Goal: Task Accomplishment & Management: Complete application form

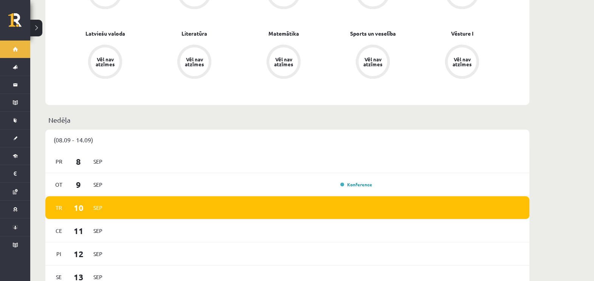
scroll to position [101, 0]
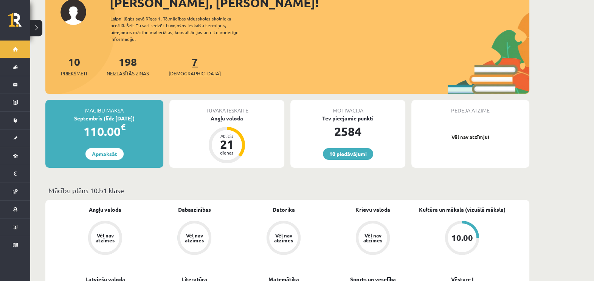
drag, startPoint x: 177, startPoint y: 59, endPoint x: 183, endPoint y: 58, distance: 5.3
click at [183, 58] on div "7 Ieskaites" at bounding box center [195, 65] width 52 height 23
click at [183, 58] on link "7 Ieskaites" at bounding box center [195, 66] width 52 height 22
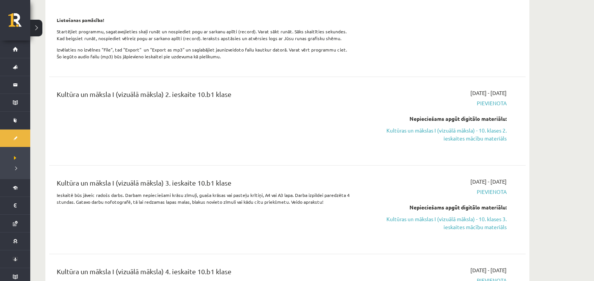
scroll to position [441, 0]
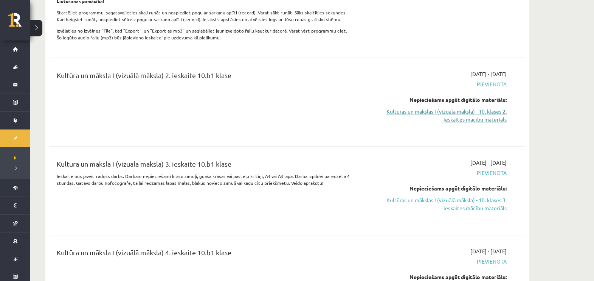
click at [441, 121] on link "Kultūras un mākslas I (vizuālā māksla) - 10. klases 2. ieskaites mācību materiā…" at bounding box center [435, 115] width 143 height 16
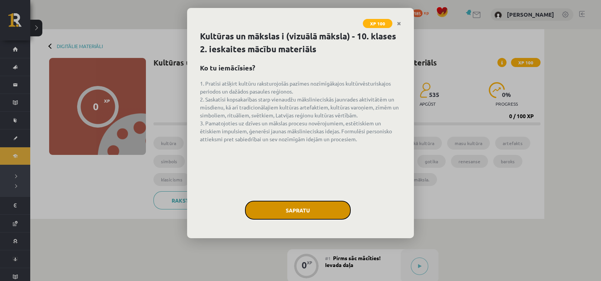
click at [321, 202] on button "Sapratu" at bounding box center [298, 209] width 106 height 19
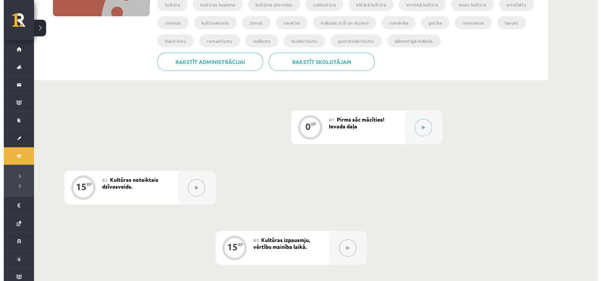
scroll to position [145, 0]
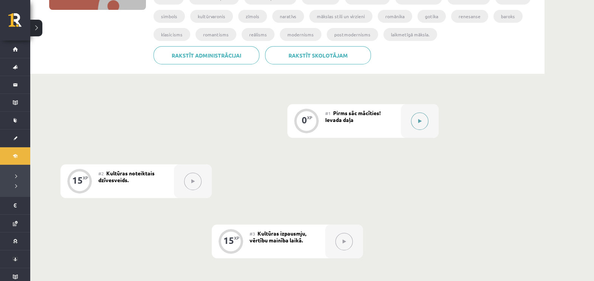
click at [426, 126] on button at bounding box center [419, 120] width 17 height 17
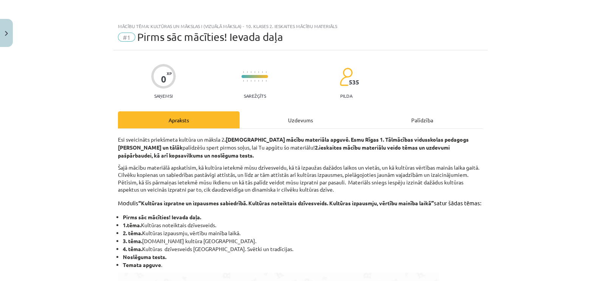
click at [282, 114] on div "Uzdevums" at bounding box center [301, 119] width 122 height 17
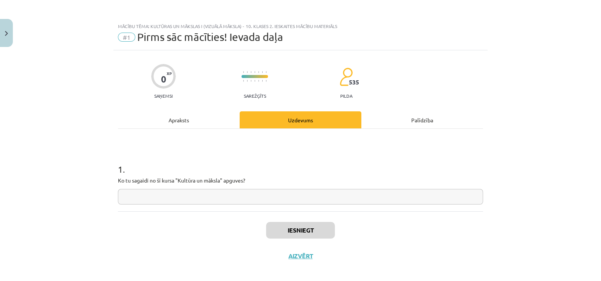
scroll to position [6, 0]
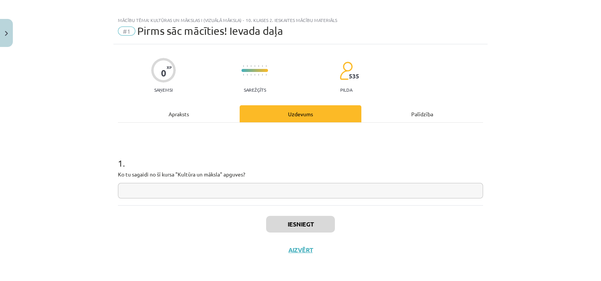
click at [293, 193] on input "text" at bounding box center [300, 191] width 365 height 16
type input "**********"
click at [300, 217] on button "Iesniegt" at bounding box center [300, 224] width 69 height 17
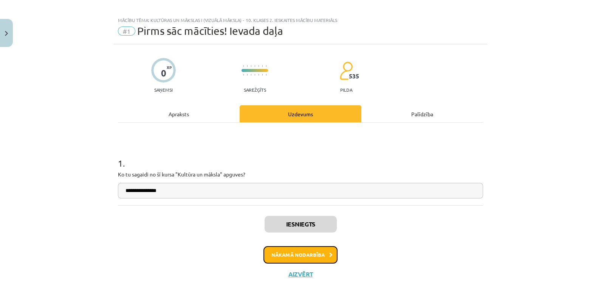
click at [293, 255] on button "Nākamā nodarbība" at bounding box center [301, 254] width 74 height 17
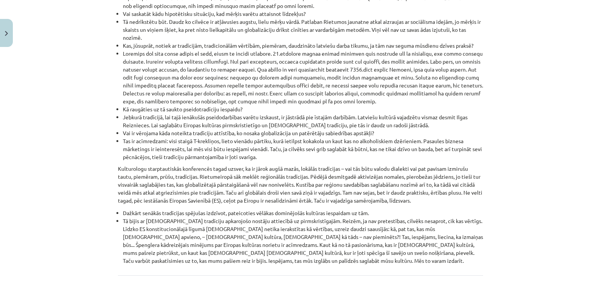
scroll to position [864, 0]
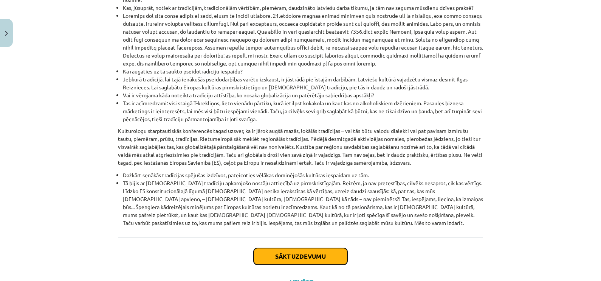
click at [316, 248] on button "Sākt uzdevumu" at bounding box center [301, 256] width 94 height 17
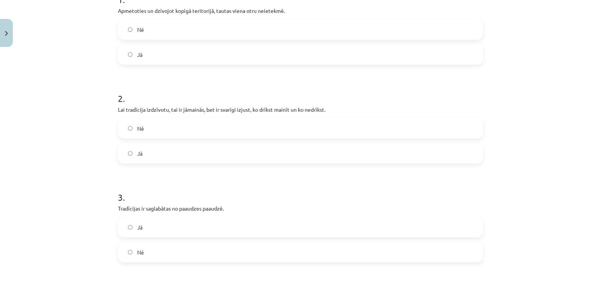
scroll to position [164, 0]
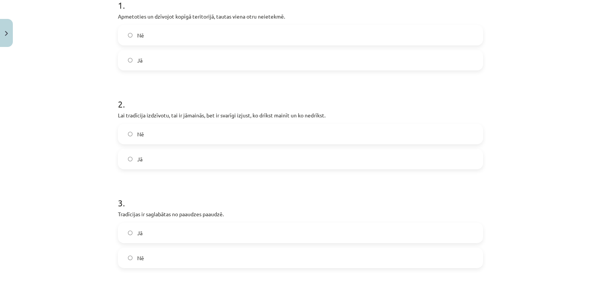
click at [282, 34] on label "Nē" at bounding box center [301, 35] width 364 height 19
click at [198, 161] on label "Jā" at bounding box center [301, 158] width 364 height 19
click at [211, 239] on label "Jā" at bounding box center [301, 232] width 364 height 19
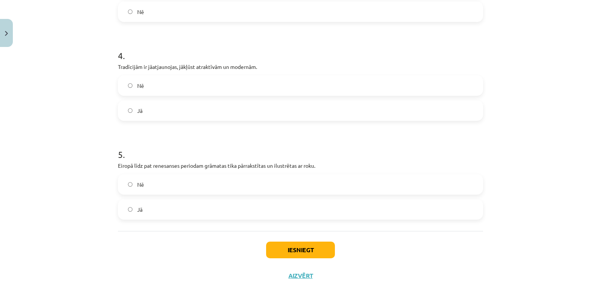
scroll to position [429, 0]
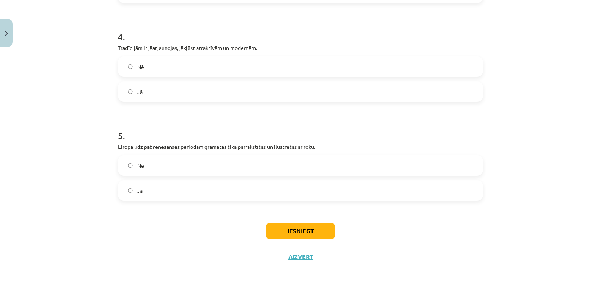
click at [185, 95] on label "Jā" at bounding box center [301, 91] width 364 height 19
click at [184, 187] on label "Jā" at bounding box center [301, 190] width 364 height 19
click at [289, 227] on button "Iesniegt" at bounding box center [300, 230] width 69 height 17
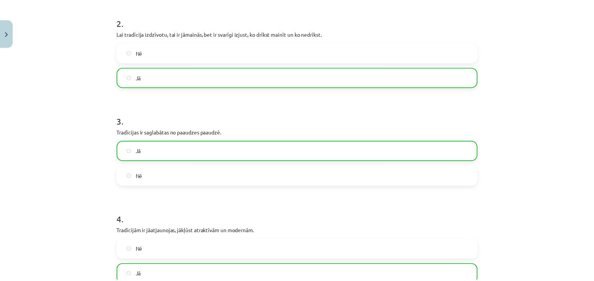
scroll to position [460, 0]
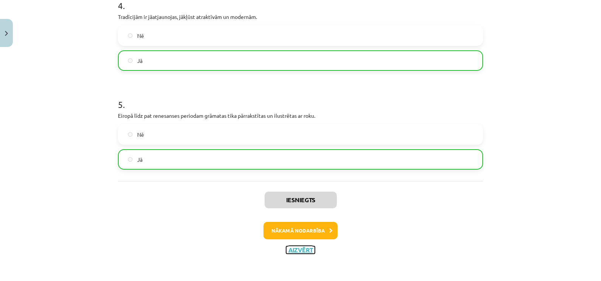
click at [292, 246] on button "Aizvērt" at bounding box center [300, 250] width 29 height 8
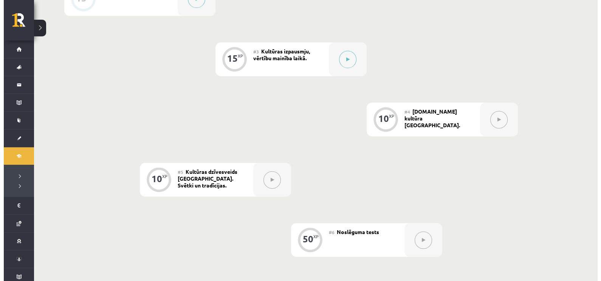
scroll to position [309, 0]
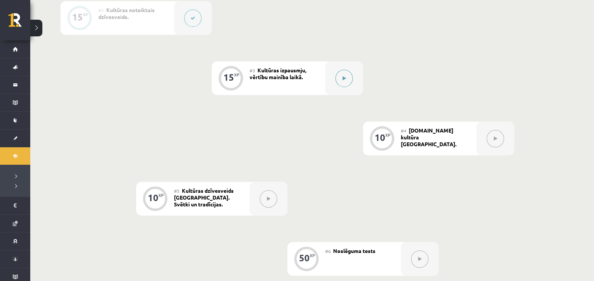
click at [349, 81] on button at bounding box center [344, 78] width 17 height 17
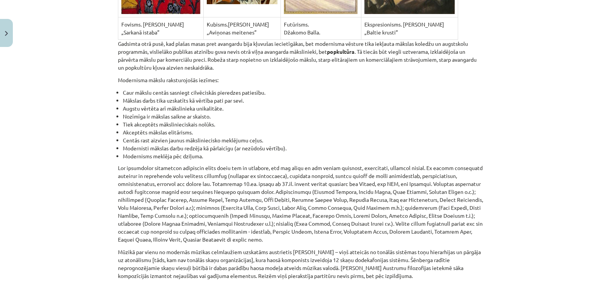
scroll to position [5036, 0]
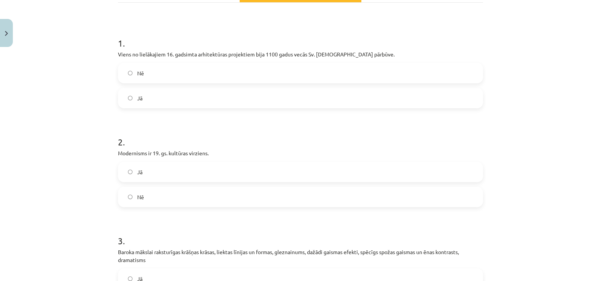
scroll to position [164, 0]
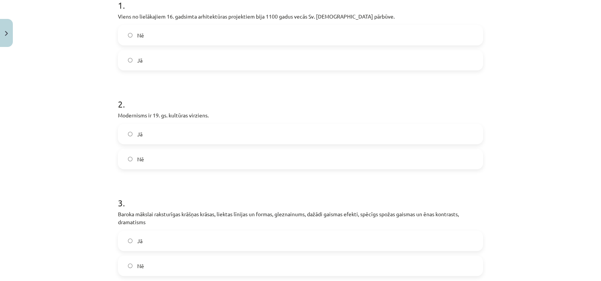
click at [217, 59] on label "Jā" at bounding box center [301, 60] width 364 height 19
click at [195, 154] on label "Nē" at bounding box center [301, 158] width 364 height 19
click at [180, 237] on label "Jā" at bounding box center [301, 240] width 364 height 19
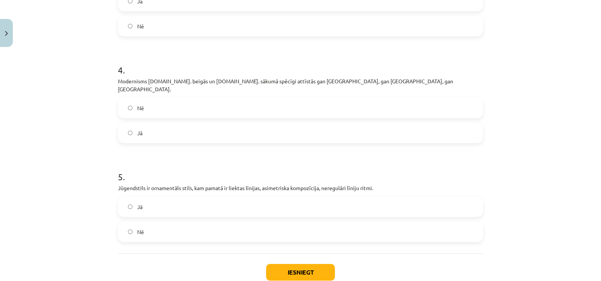
scroll to position [422, 0]
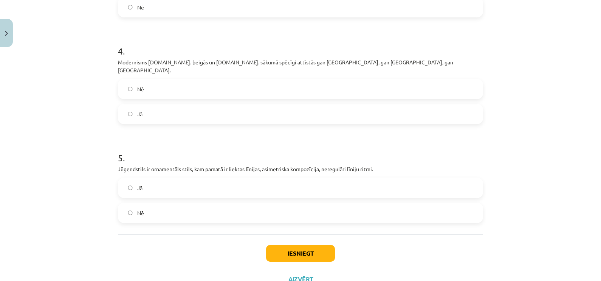
click at [320, 115] on div "Jā" at bounding box center [300, 114] width 365 height 20
click at [313, 106] on label "Jā" at bounding box center [301, 113] width 364 height 19
click at [308, 203] on label "Nē" at bounding box center [301, 212] width 364 height 19
click at [301, 182] on label "Jā" at bounding box center [301, 187] width 364 height 19
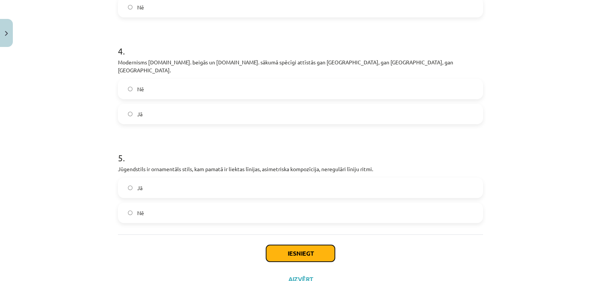
click at [300, 245] on button "Iesniegt" at bounding box center [300, 253] width 69 height 17
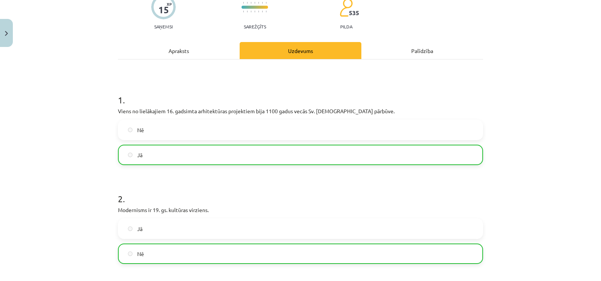
scroll to position [25, 0]
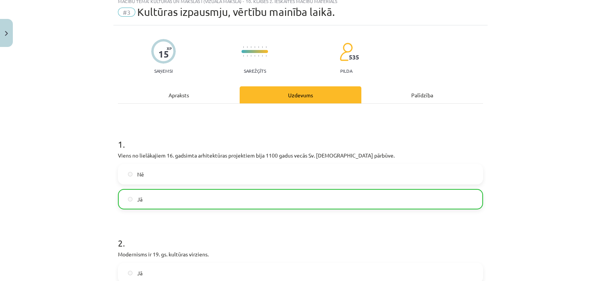
click at [389, 253] on p "Modernisms ir 19. gs. kultūras virziens." at bounding box center [300, 254] width 365 height 8
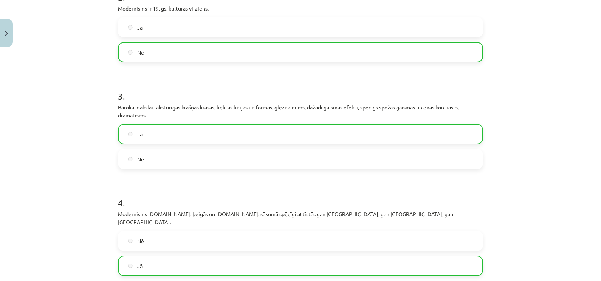
scroll to position [467, 0]
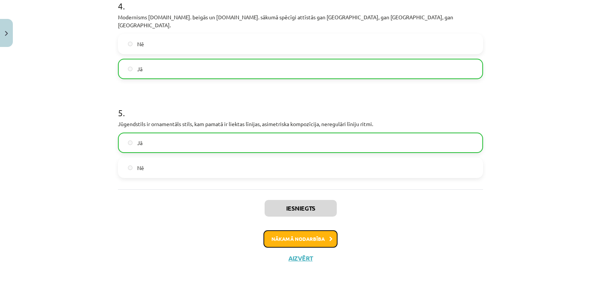
click at [317, 232] on button "Nākamā nodarbība" at bounding box center [301, 238] width 74 height 17
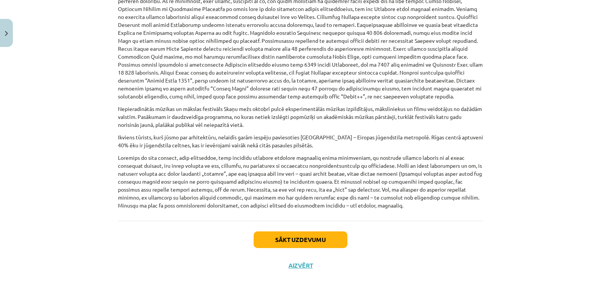
scroll to position [479, 0]
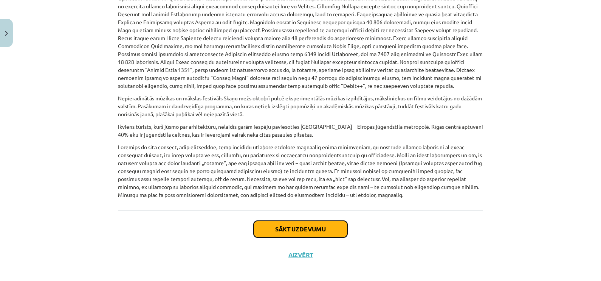
click at [334, 227] on button "Sākt uzdevumu" at bounding box center [301, 229] width 94 height 17
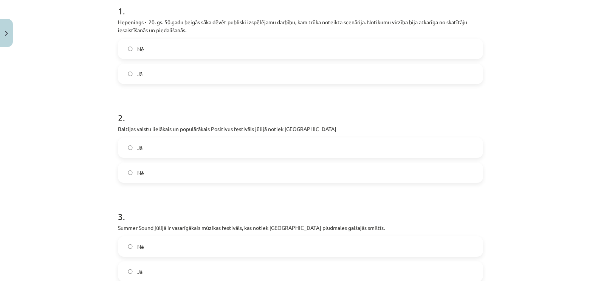
scroll to position [164, 0]
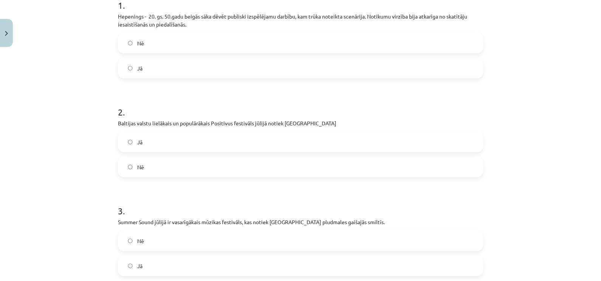
click at [267, 75] on label "Jā" at bounding box center [301, 68] width 364 height 19
click at [194, 142] on label "Jā" at bounding box center [301, 141] width 364 height 19
click at [171, 269] on label "Jā" at bounding box center [301, 265] width 364 height 19
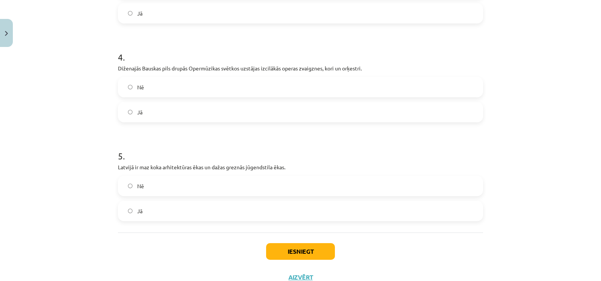
scroll to position [435, 0]
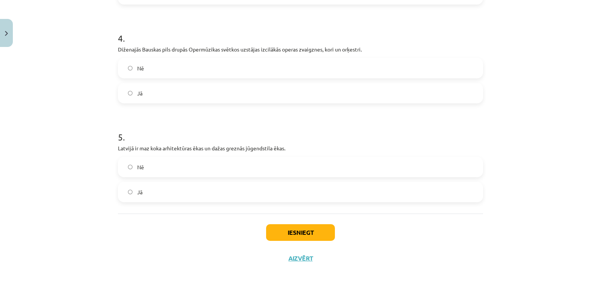
click at [210, 101] on label "Jā" at bounding box center [301, 93] width 364 height 19
click at [206, 175] on label "Nē" at bounding box center [301, 166] width 364 height 19
click at [289, 233] on button "Iesniegt" at bounding box center [300, 232] width 69 height 17
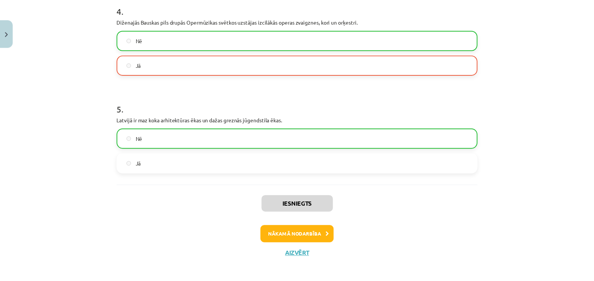
scroll to position [467, 0]
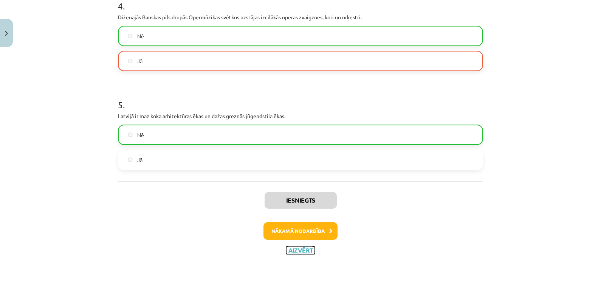
click at [291, 247] on button "Aizvērt" at bounding box center [300, 250] width 29 height 8
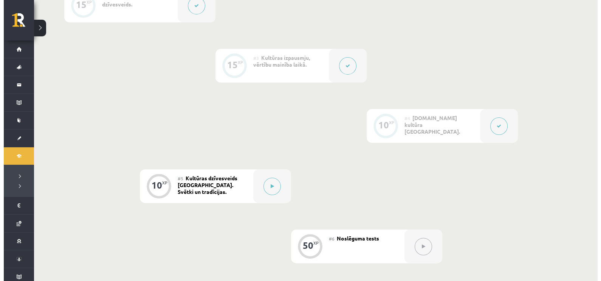
scroll to position [334, 0]
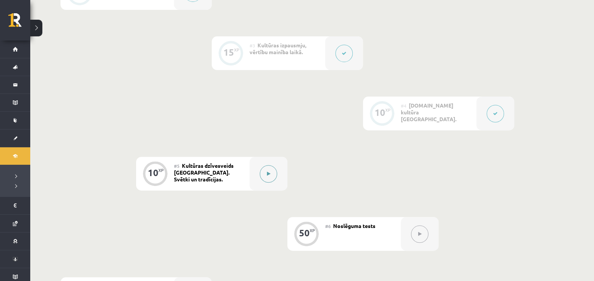
click at [269, 176] on button at bounding box center [268, 173] width 17 height 17
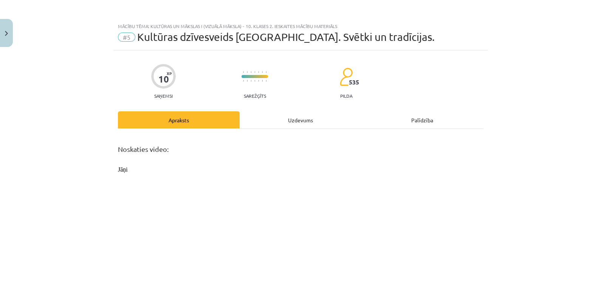
click at [298, 115] on div "Uzdevums" at bounding box center [301, 119] width 122 height 17
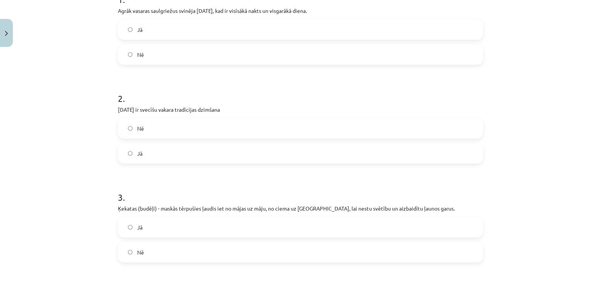
scroll to position [170, 0]
click at [337, 33] on label "Jā" at bounding box center [301, 29] width 364 height 19
click at [216, 128] on label "Nē" at bounding box center [301, 127] width 364 height 19
click at [185, 222] on label "Jā" at bounding box center [301, 226] width 364 height 19
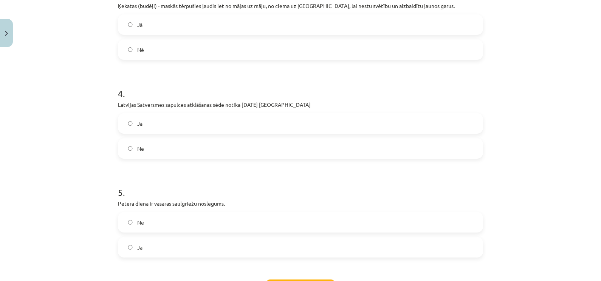
scroll to position [403, 0]
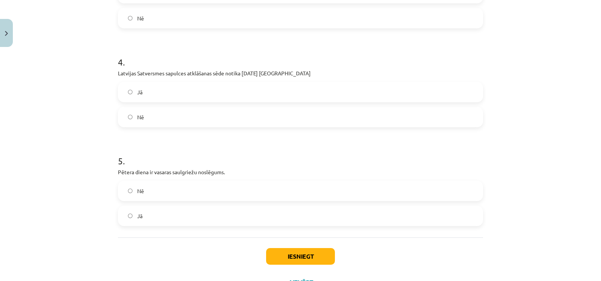
click at [242, 97] on label "Jā" at bounding box center [301, 91] width 364 height 19
click at [213, 220] on label "Jā" at bounding box center [301, 215] width 364 height 19
click at [293, 261] on button "Iesniegt" at bounding box center [300, 256] width 69 height 17
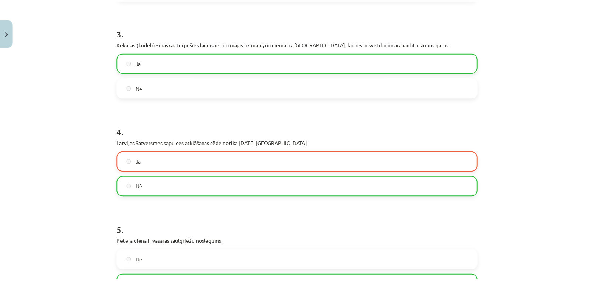
scroll to position [460, 0]
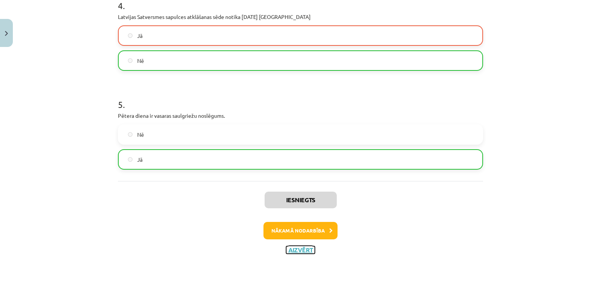
click at [297, 246] on button "Aizvērt" at bounding box center [300, 250] width 29 height 8
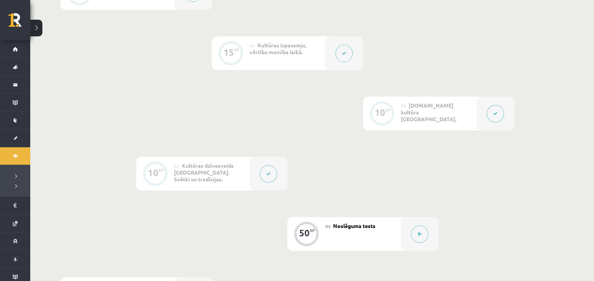
click at [593, 17] on div "Digitālie materiāli 42 XP XP 100 42 / 100 XP Kultūras un mākslas i (vizuālā māk…" at bounding box center [312, 32] width 564 height 672
drag, startPoint x: 593, startPoint y: 17, endPoint x: 603, endPoint y: 17, distance: 9.5
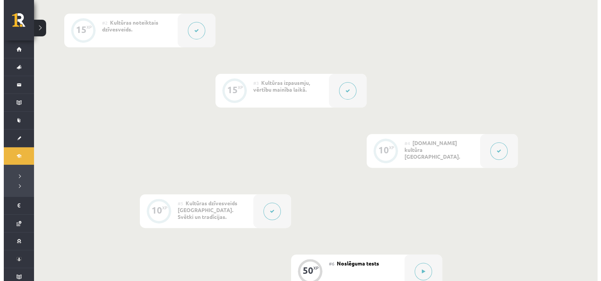
scroll to position [496, 0]
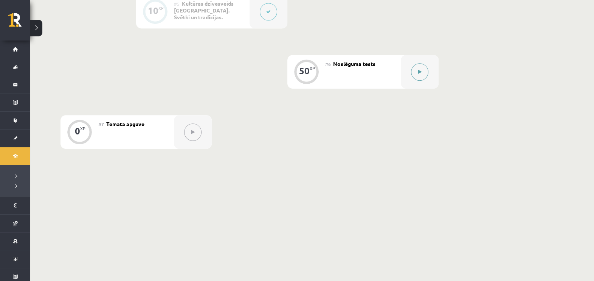
click at [421, 80] on div at bounding box center [420, 72] width 38 height 34
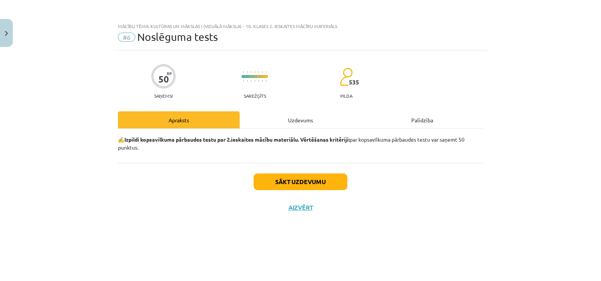
click at [296, 114] on div "Uzdevums" at bounding box center [301, 119] width 122 height 17
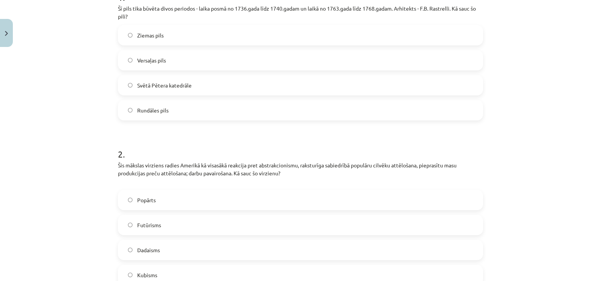
scroll to position [164, 0]
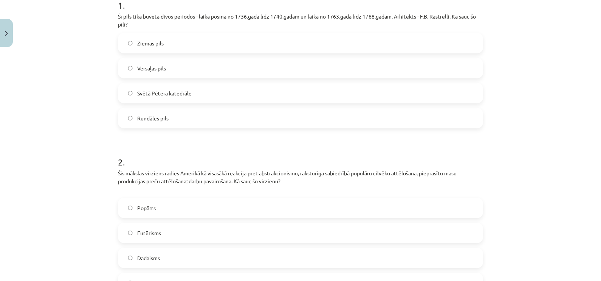
click at [210, 117] on label "Rundāles pils" at bounding box center [301, 118] width 364 height 19
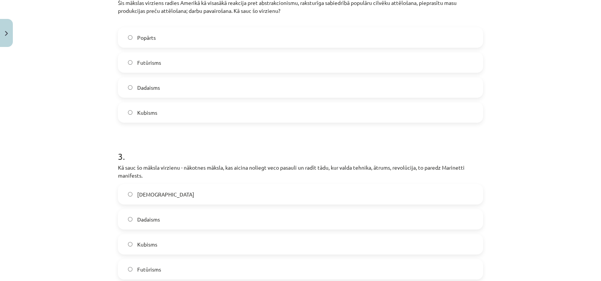
scroll to position [315, 0]
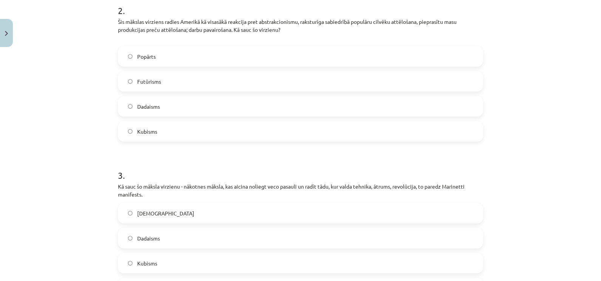
click at [206, 58] on label "Popārts" at bounding box center [301, 56] width 364 height 19
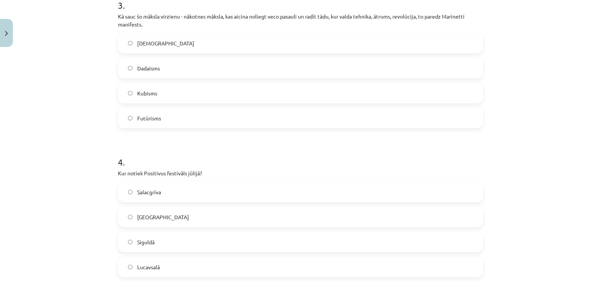
scroll to position [479, 0]
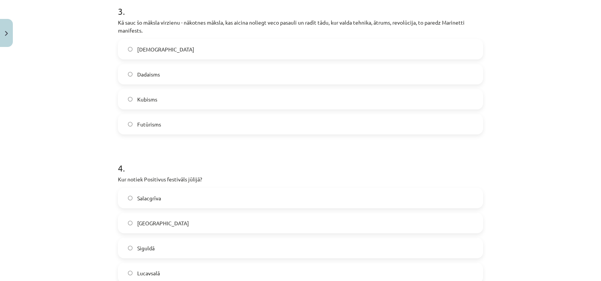
click at [195, 121] on label "Futūrisms" at bounding box center [301, 124] width 364 height 19
click at [189, 269] on label "Lucavsalā" at bounding box center [301, 272] width 364 height 19
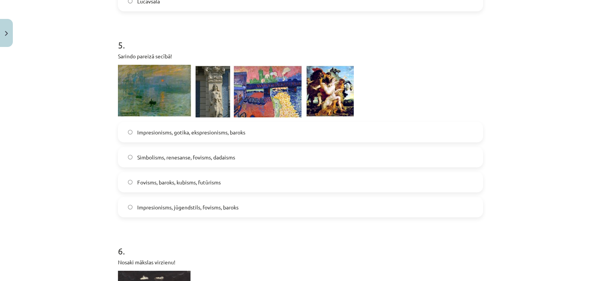
scroll to position [756, 0]
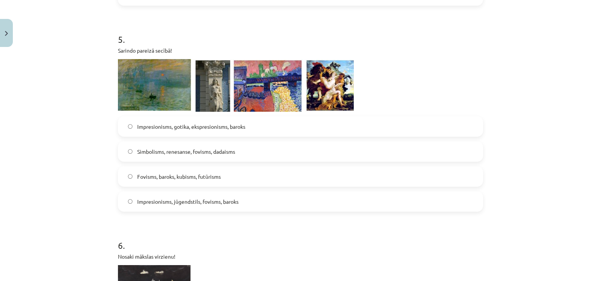
click at [271, 202] on label "Impresionisms, jūgendstils, fovisms, baroks" at bounding box center [301, 201] width 364 height 19
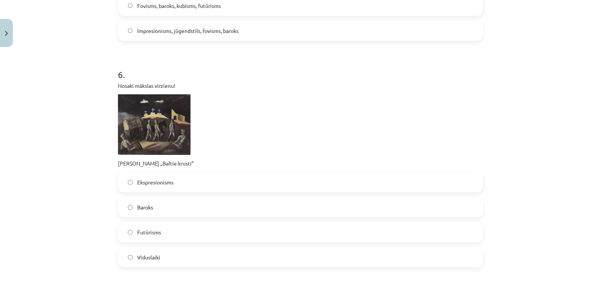
scroll to position [946, 0]
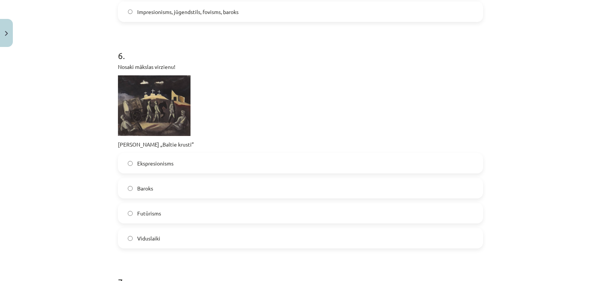
click at [150, 98] on img at bounding box center [154, 105] width 73 height 61
click at [168, 108] on img at bounding box center [154, 105] width 73 height 61
click at [258, 165] on label "Ekspresionisms" at bounding box center [301, 163] width 364 height 19
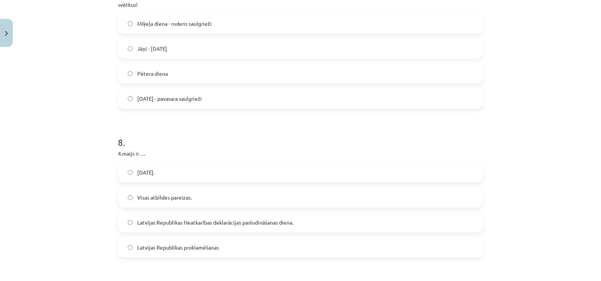
scroll to position [1223, 0]
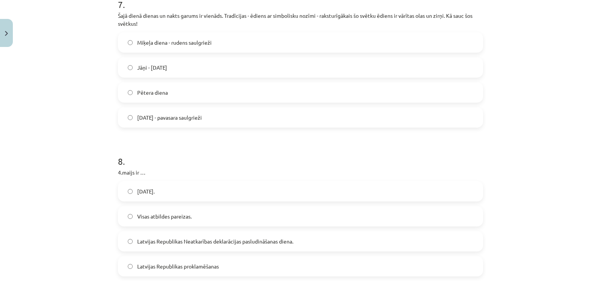
click at [216, 121] on label "[DATE] - pavasara saulgrieži" at bounding box center [301, 117] width 364 height 19
click at [194, 265] on span "Latvijas Republikas proklamēšanas" at bounding box center [178, 266] width 82 height 8
click at [292, 191] on label "[DATE]." at bounding box center [301, 191] width 364 height 19
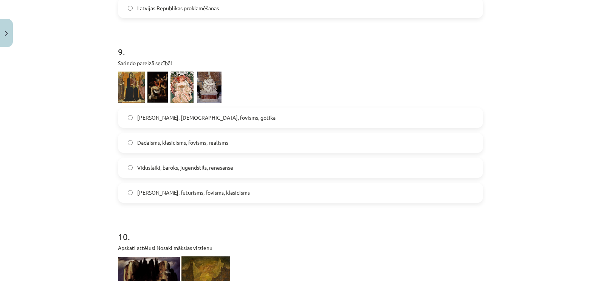
scroll to position [1507, 0]
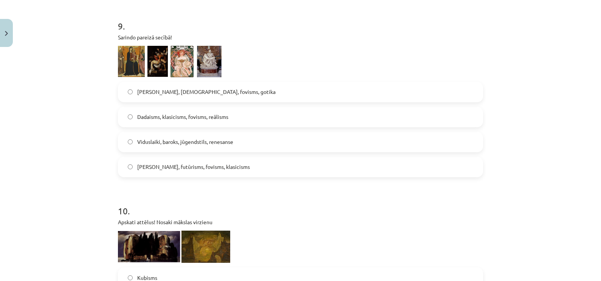
click at [134, 57] on img at bounding box center [170, 61] width 104 height 31
click at [165, 68] on img at bounding box center [170, 61] width 104 height 31
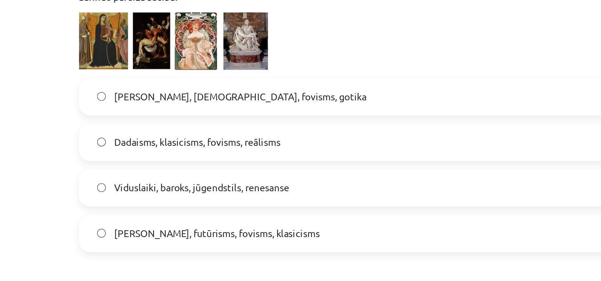
scroll to position [496, 0]
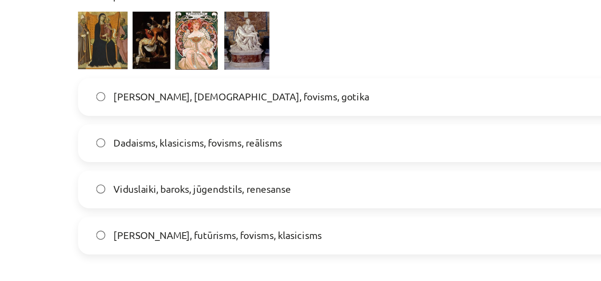
click at [184, 141] on label "Viduslaiki, baroks, jūgendstils, renesanse" at bounding box center [301, 133] width 364 height 19
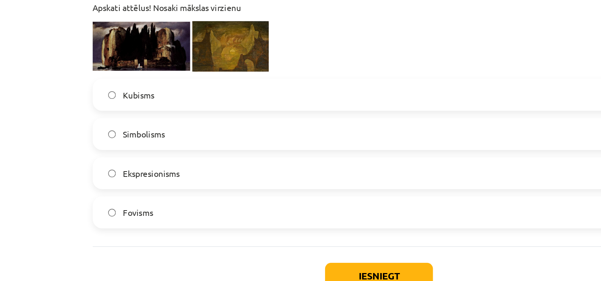
scroll to position [495, 0]
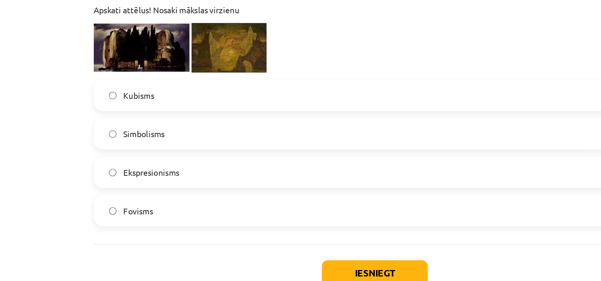
click at [138, 141] on label "Simbolisms" at bounding box center [301, 133] width 364 height 19
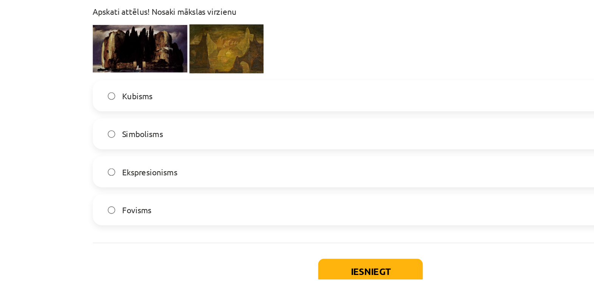
scroll to position [496, 0]
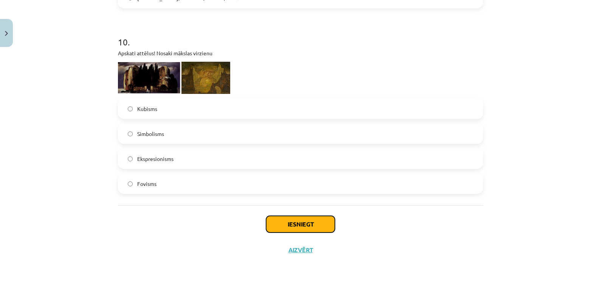
click at [308, 225] on button "Iesniegt" at bounding box center [300, 224] width 69 height 17
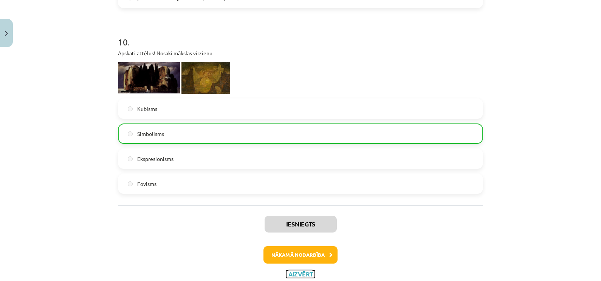
click at [298, 272] on button "Aizvērt" at bounding box center [300, 274] width 29 height 8
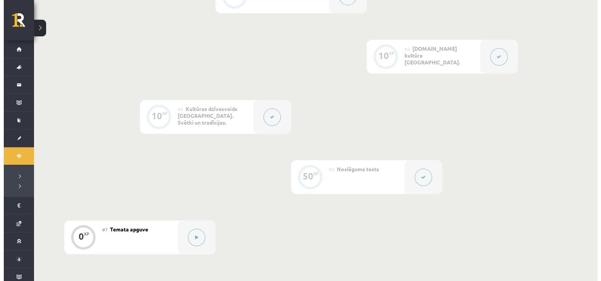
scroll to position [409, 0]
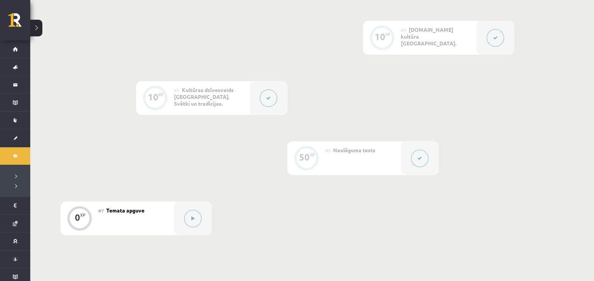
click at [425, 150] on div at bounding box center [420, 158] width 38 height 34
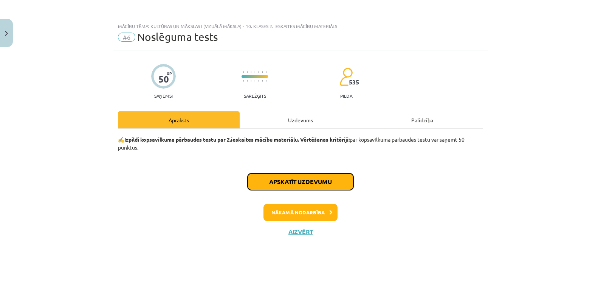
click at [342, 181] on button "Apskatīt uzdevumu" at bounding box center [301, 181] width 106 height 17
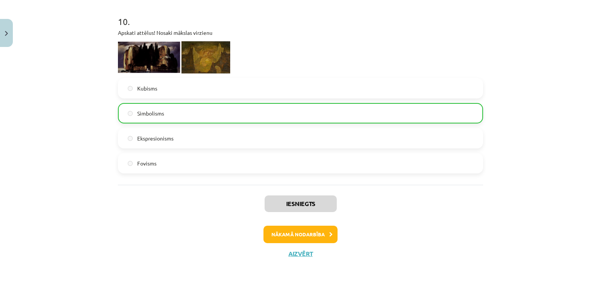
scroll to position [1699, 0]
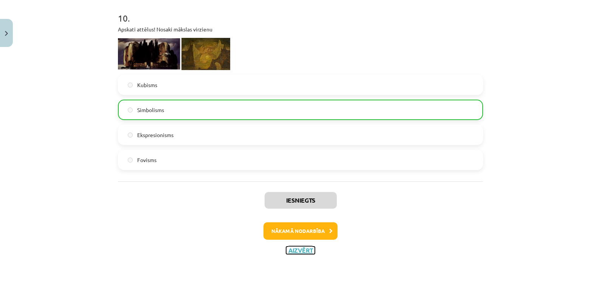
click at [309, 248] on button "Aizvērt" at bounding box center [300, 250] width 29 height 8
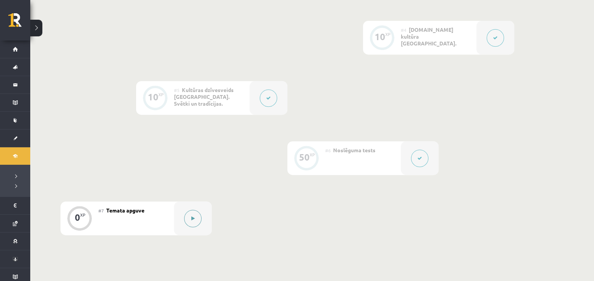
click at [191, 213] on button at bounding box center [192, 218] width 17 height 17
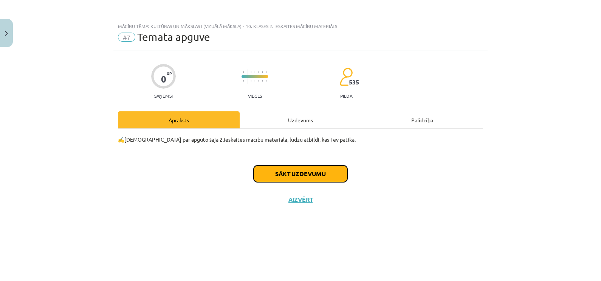
click at [291, 174] on button "Sākt uzdevumu" at bounding box center [301, 173] width 94 height 17
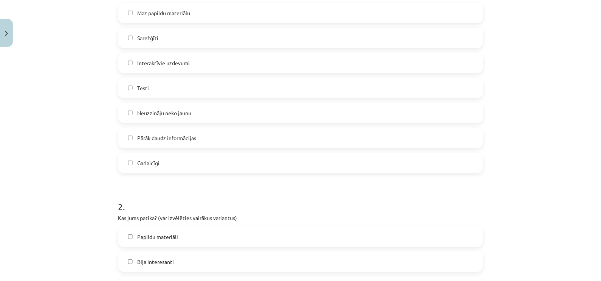
scroll to position [195, 0]
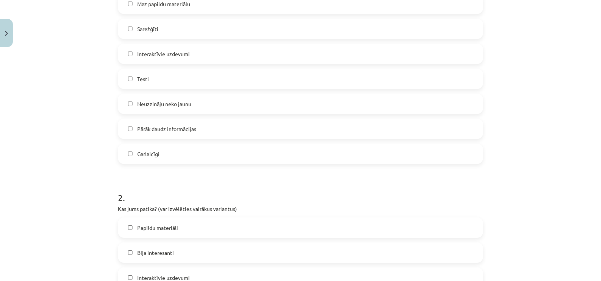
click at [362, 122] on label "Pārāk daudz informācijas" at bounding box center [301, 128] width 364 height 19
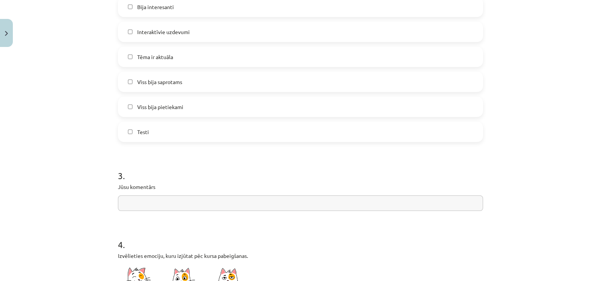
scroll to position [638, 0]
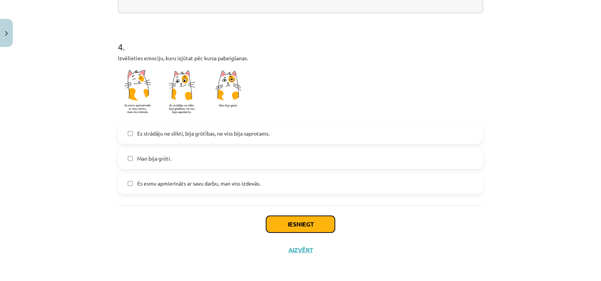
click at [299, 219] on button "Iesniegt" at bounding box center [300, 224] width 69 height 17
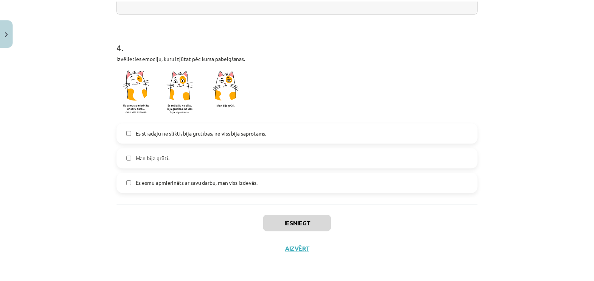
scroll to position [409, 0]
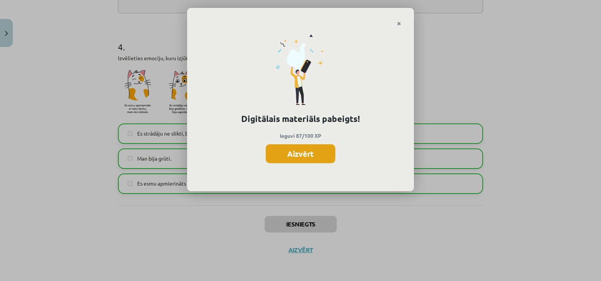
click at [305, 160] on button "Aizvērt" at bounding box center [301, 153] width 70 height 19
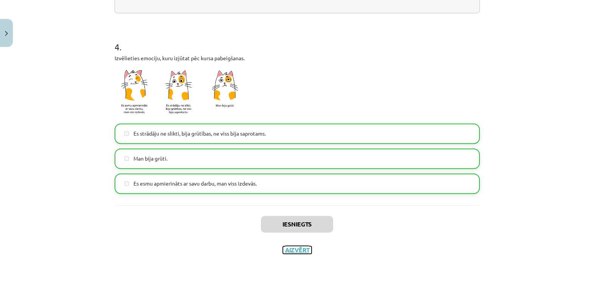
click at [297, 250] on button "Aizvērt" at bounding box center [297, 250] width 29 height 8
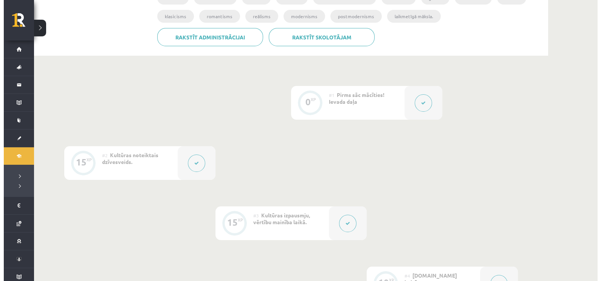
scroll to position [0, 0]
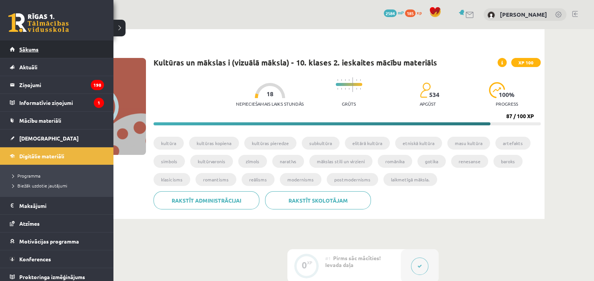
click at [24, 48] on span "Sākums" at bounding box center [28, 49] width 19 height 7
